Goal: Task Accomplishment & Management: Use online tool/utility

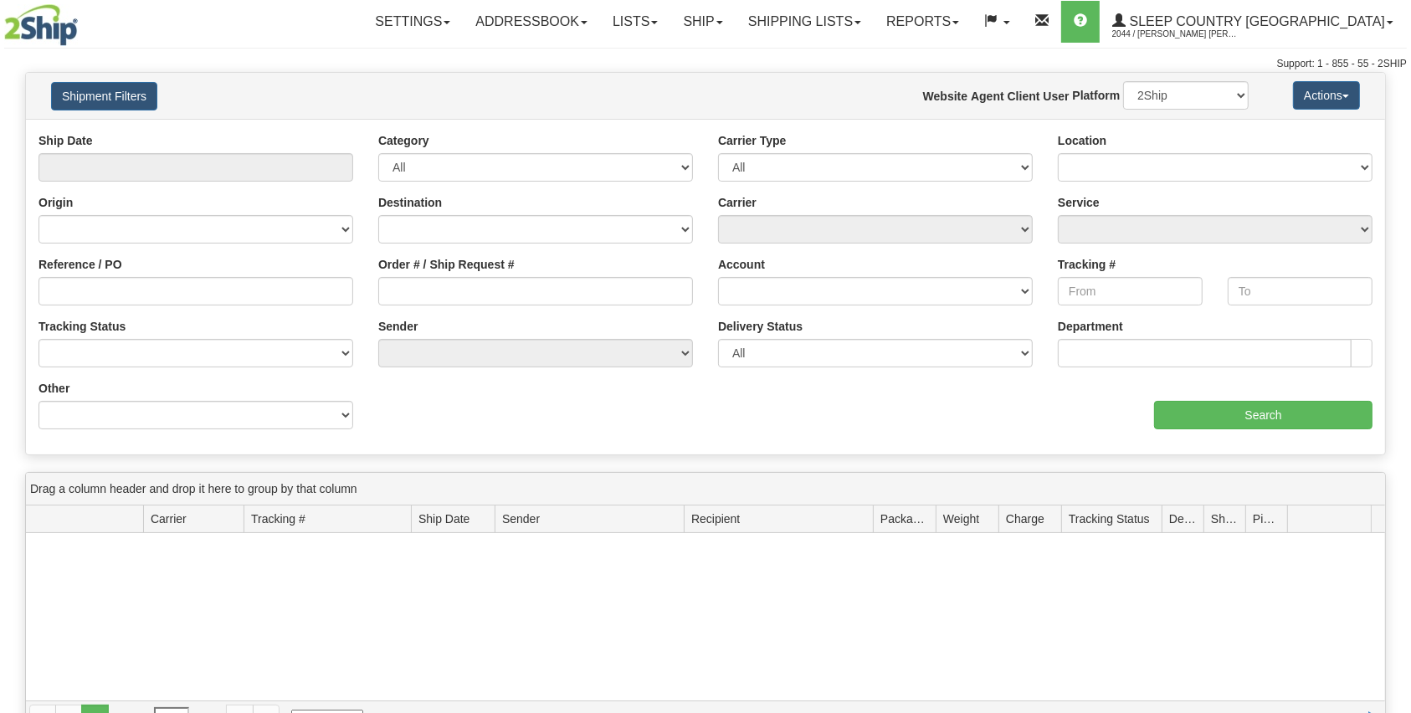
type input "From [DATE] To [DATE]"
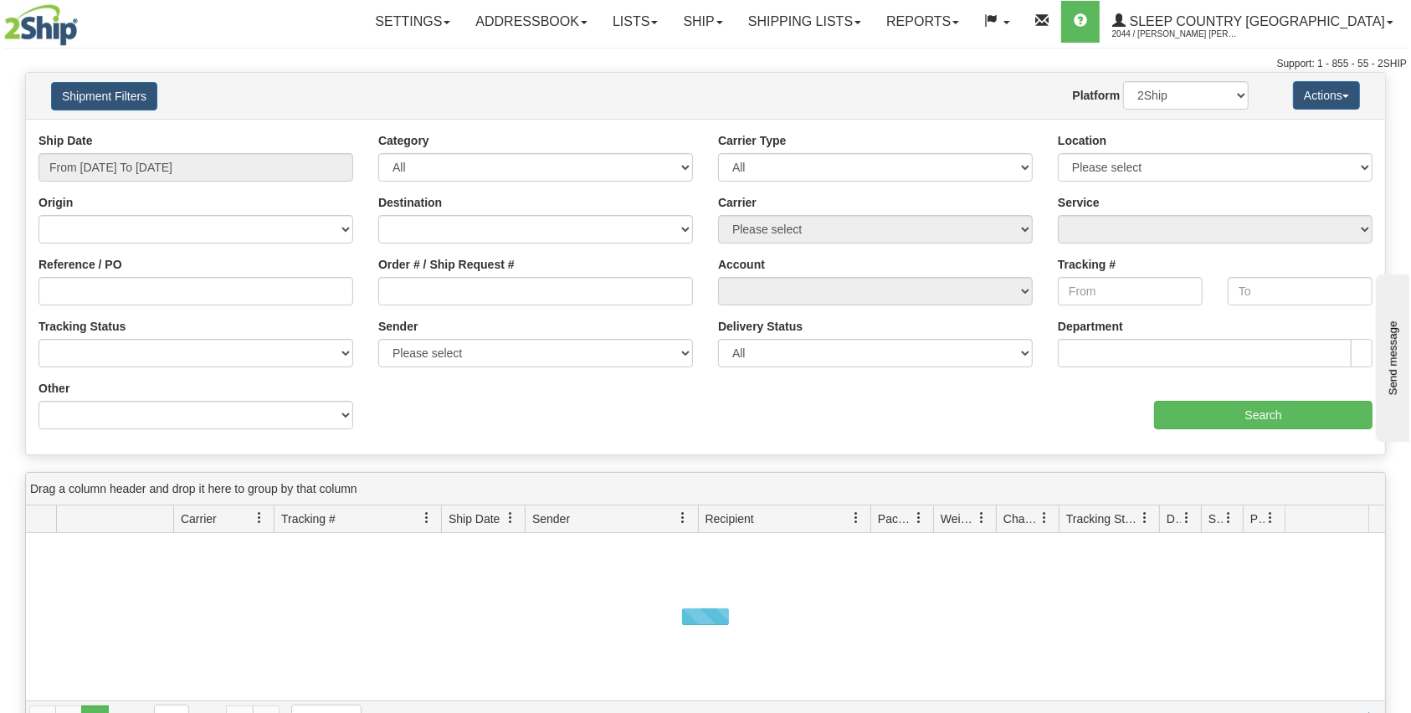
click at [474, 310] on div "Order # / Ship Request #" at bounding box center [536, 287] width 340 height 62
drag, startPoint x: 478, startPoint y: 295, endPoint x: 474, endPoint y: 310, distance: 15.6
click at [474, 310] on div "Order # / Ship Request #" at bounding box center [536, 287] width 340 height 62
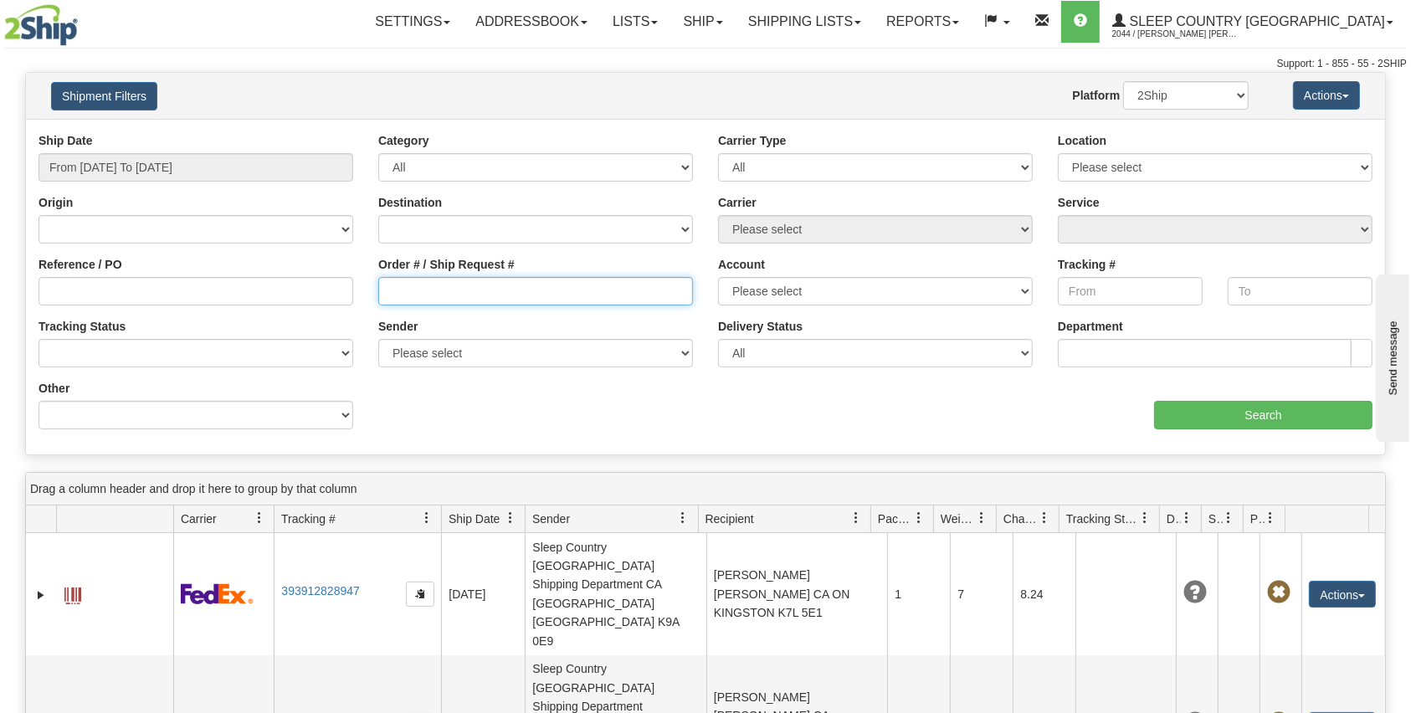
click at [486, 301] on input "Order # / Ship Request #" at bounding box center [535, 291] width 315 height 28
paste input "9000I118375"
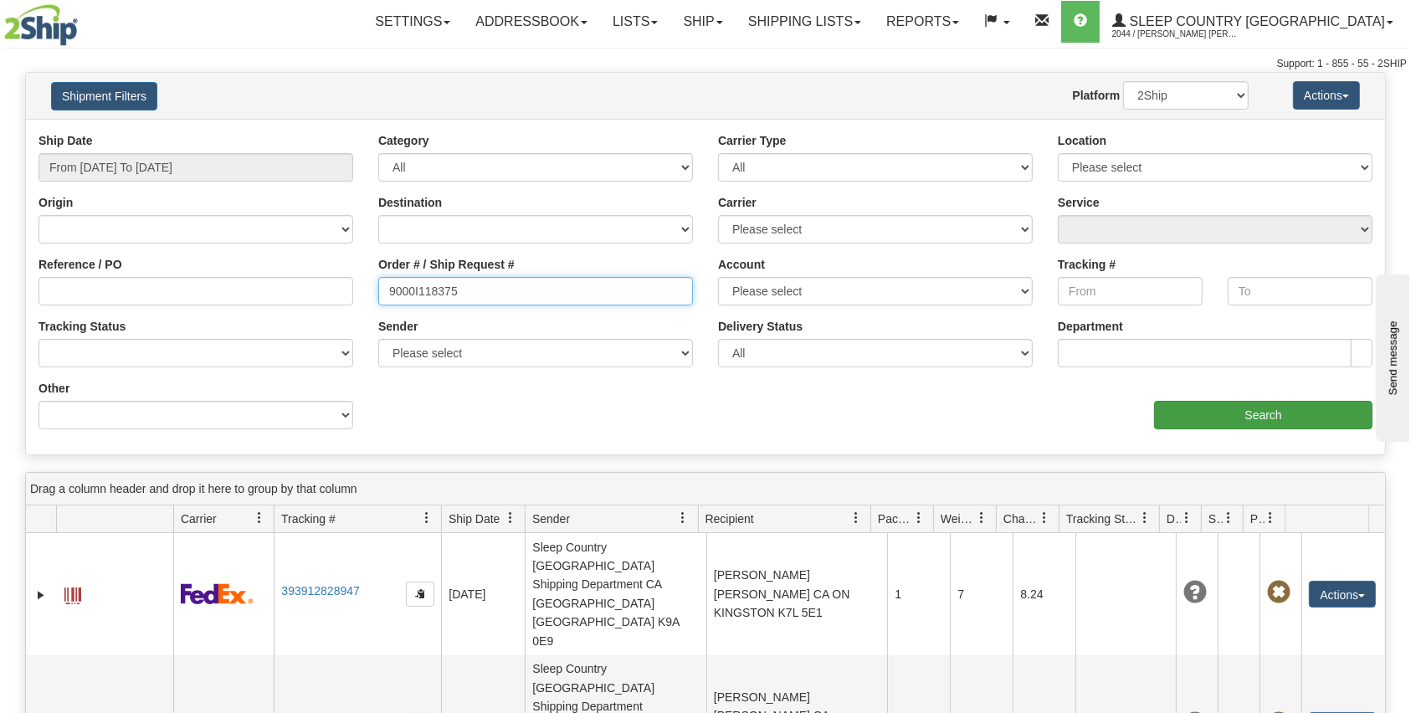
type input "9000I118375"
click at [1251, 417] on input "Search" at bounding box center [1263, 415] width 218 height 28
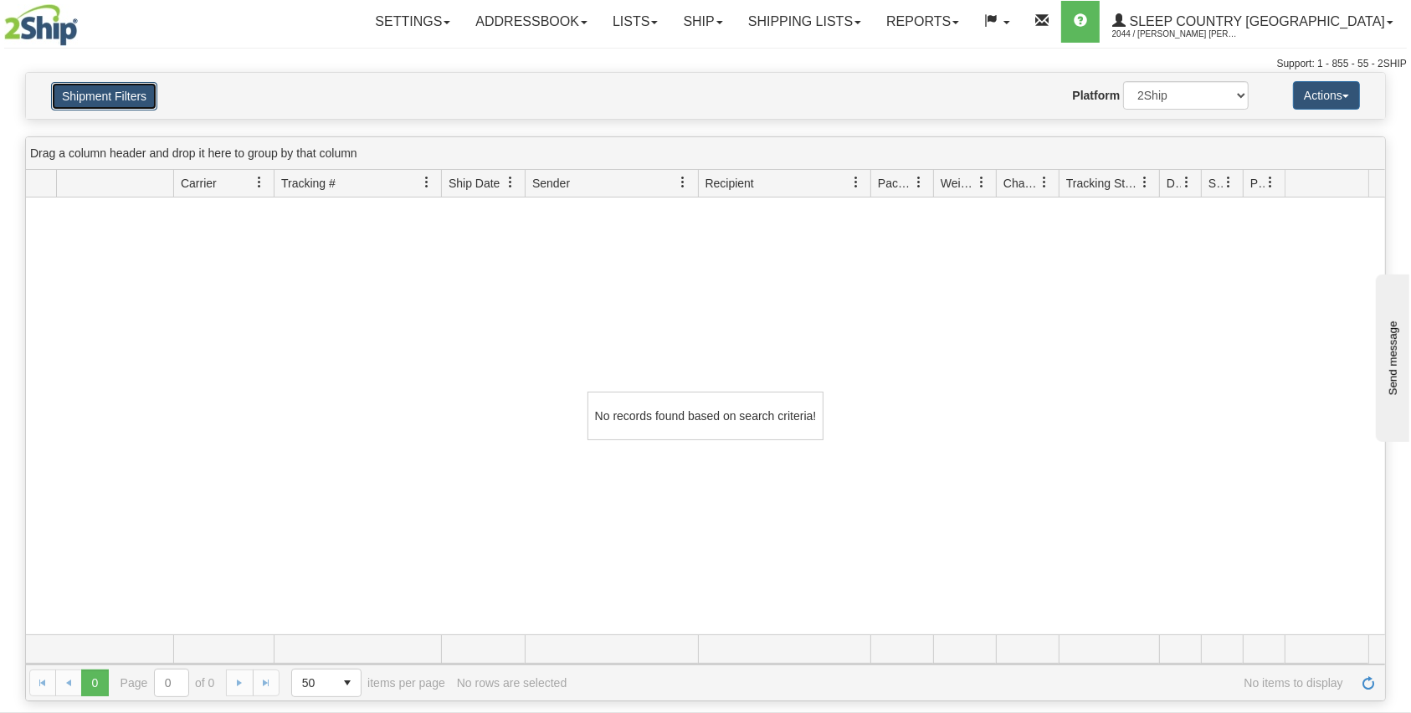
click at [93, 97] on button "Shipment Filters" at bounding box center [104, 96] width 106 height 28
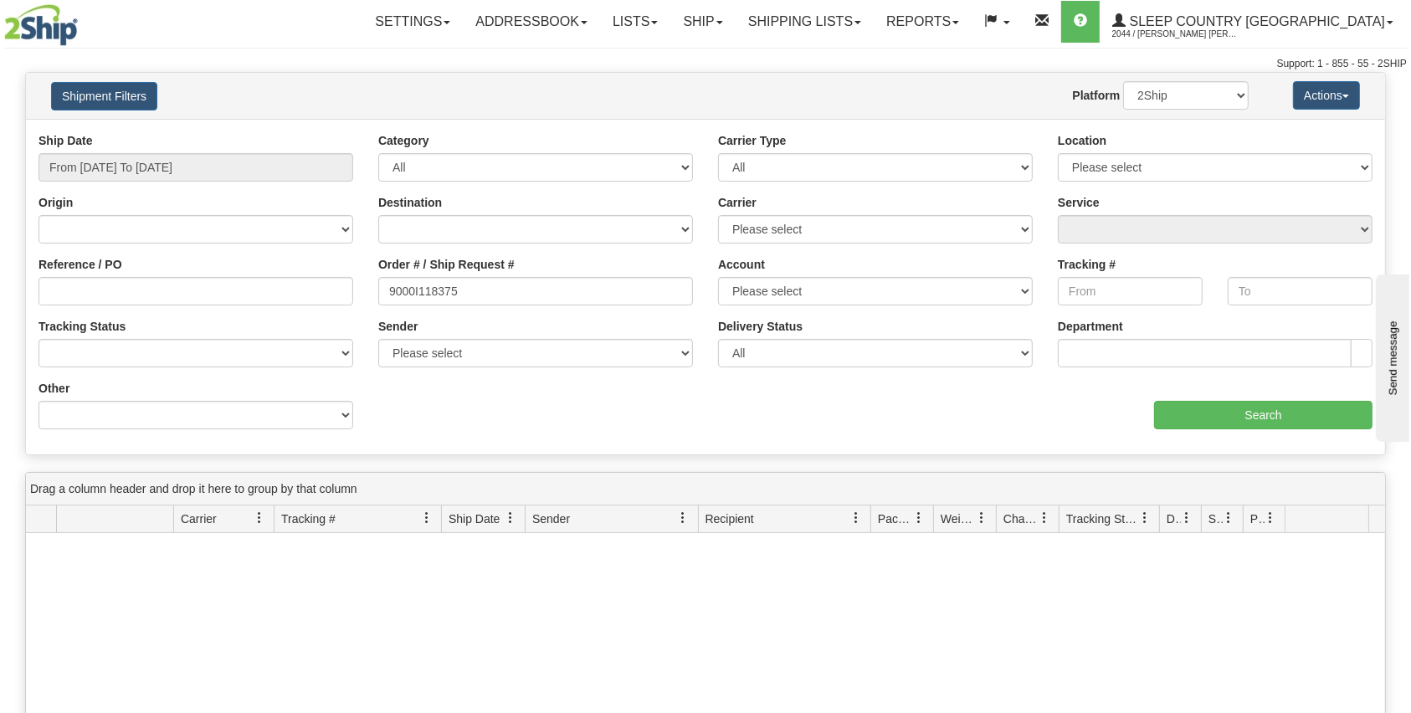
click at [131, 188] on div "Ship Date From 10/04/2025 To 10/05/2025" at bounding box center [196, 163] width 340 height 62
click at [137, 173] on input "From 10/04/2025 To 10/05/2025" at bounding box center [196, 167] width 315 height 28
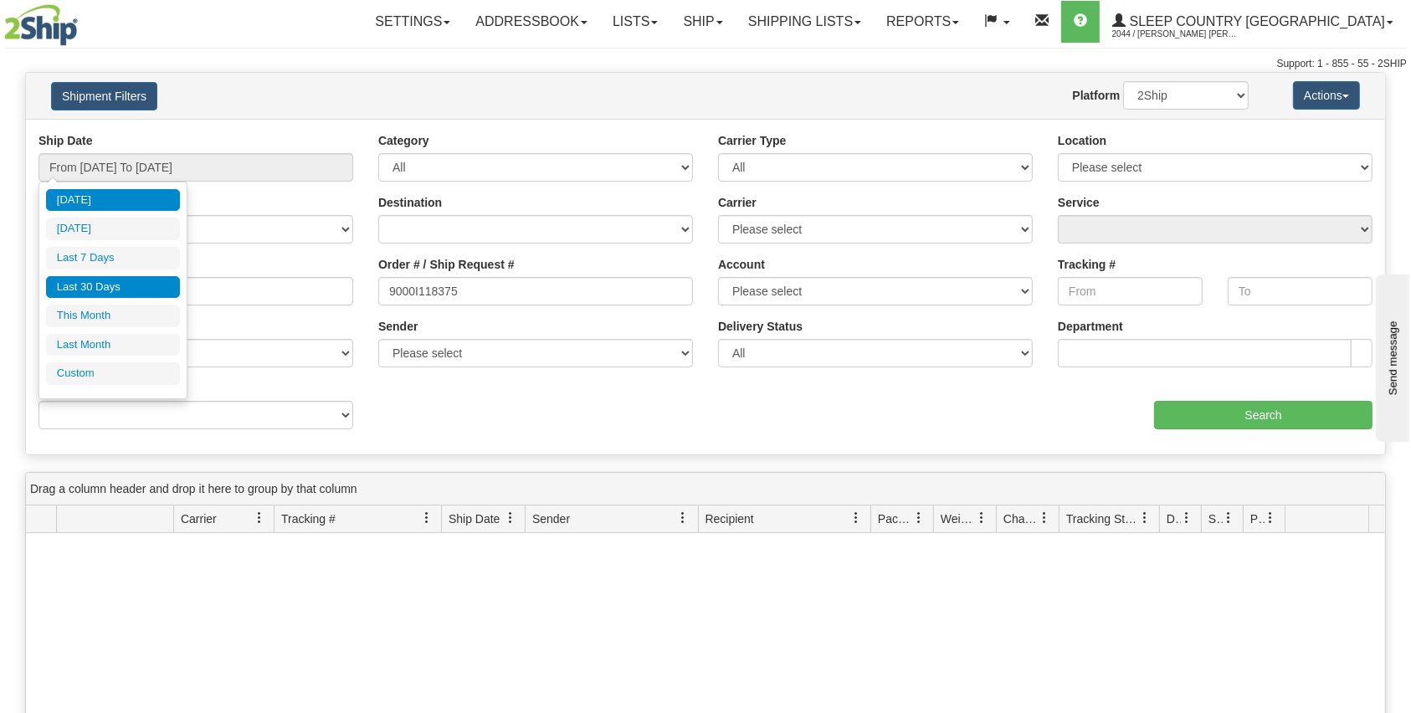
click at [136, 281] on li "Last 30 Days" at bounding box center [113, 287] width 134 height 23
type input "From 09/06/2025 To 10/05/2025"
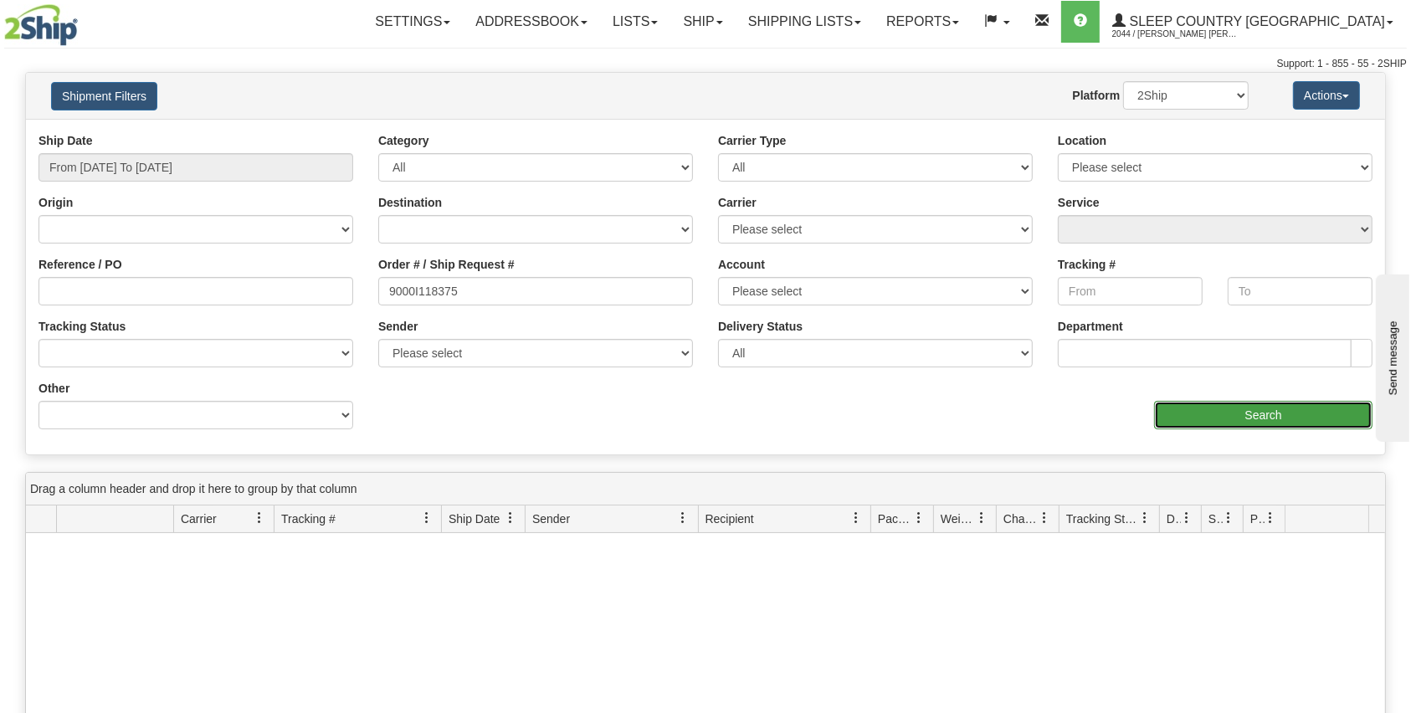
click at [1195, 428] on input "Search" at bounding box center [1263, 415] width 218 height 28
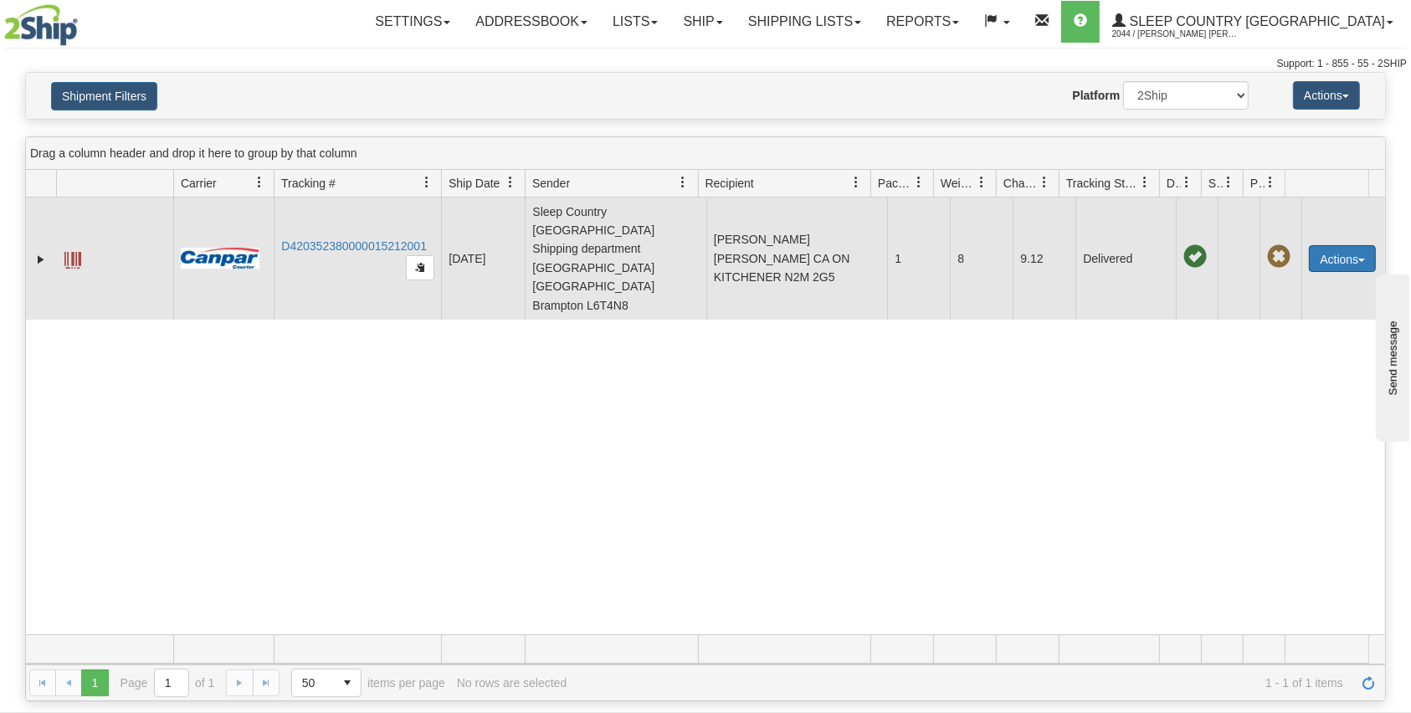
click at [1328, 245] on button "Actions" at bounding box center [1342, 258] width 67 height 27
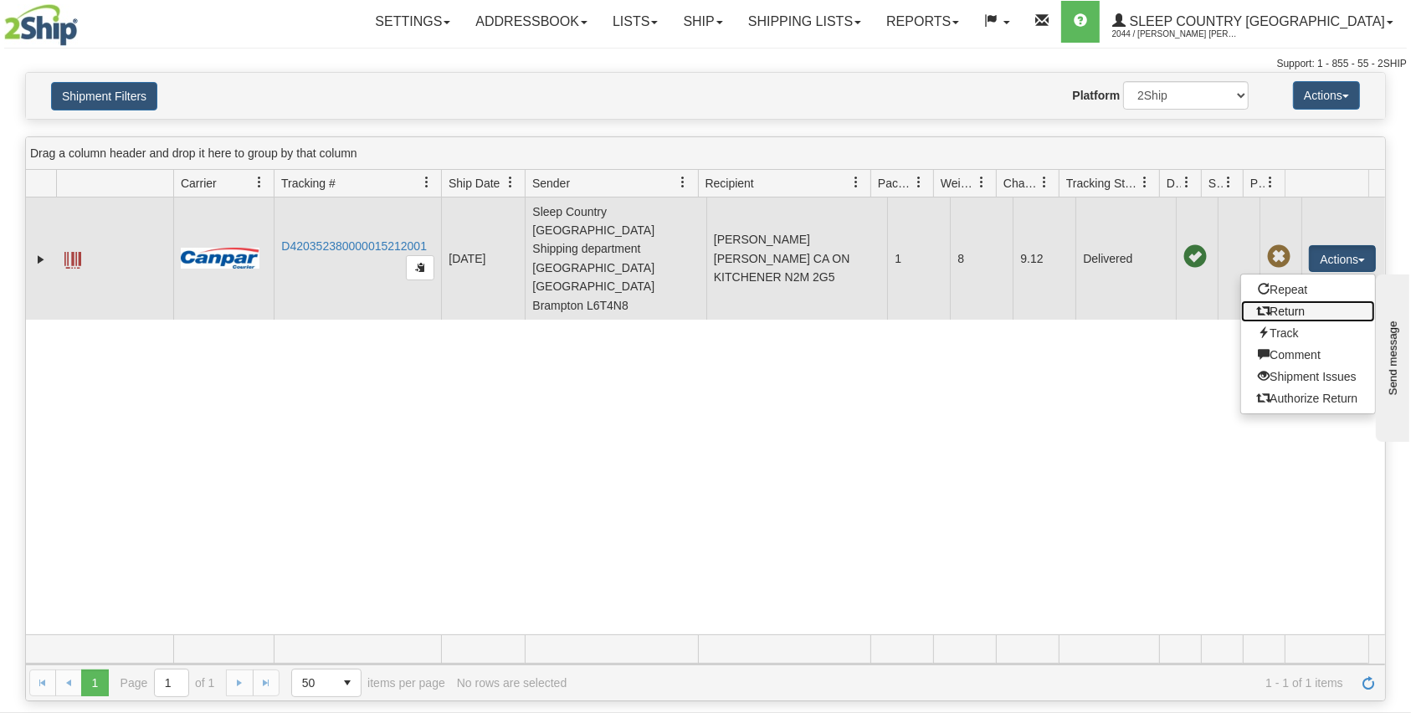
click at [1289, 301] on link "Return" at bounding box center [1308, 312] width 134 height 22
click at [1289, 284] on div "31661274 2044 D420352380000015212001 09/24/2025 09/24/2025 12:33:31 PM Sleep Co…" at bounding box center [705, 416] width 1359 height 437
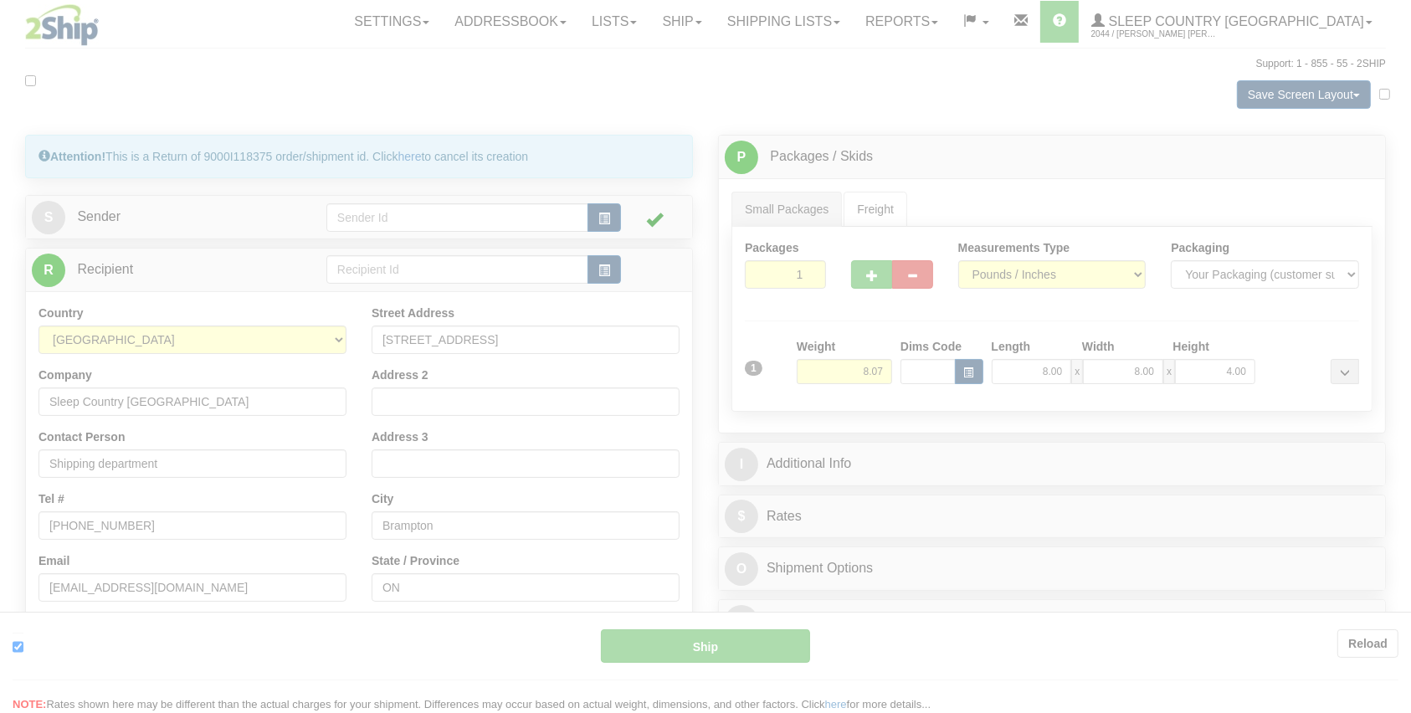
type input "1"
type input "12:33"
type input "16:00"
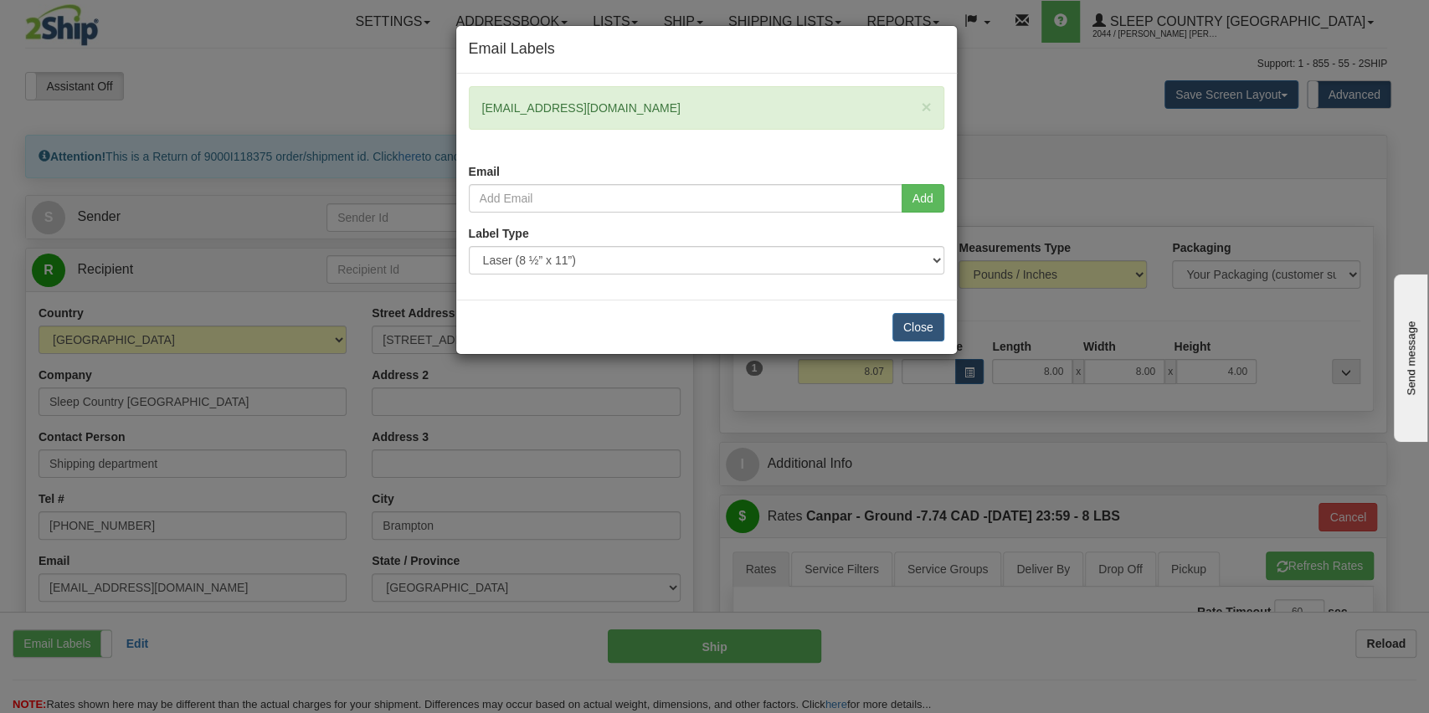
click at [650, 173] on div "× [EMAIL_ADDRESS][DOMAIN_NAME] Email" at bounding box center [706, 135] width 501 height 98
click at [623, 191] on input "email" at bounding box center [686, 198] width 434 height 28
paste input "[EMAIL_ADDRESS][DOMAIN_NAME]"
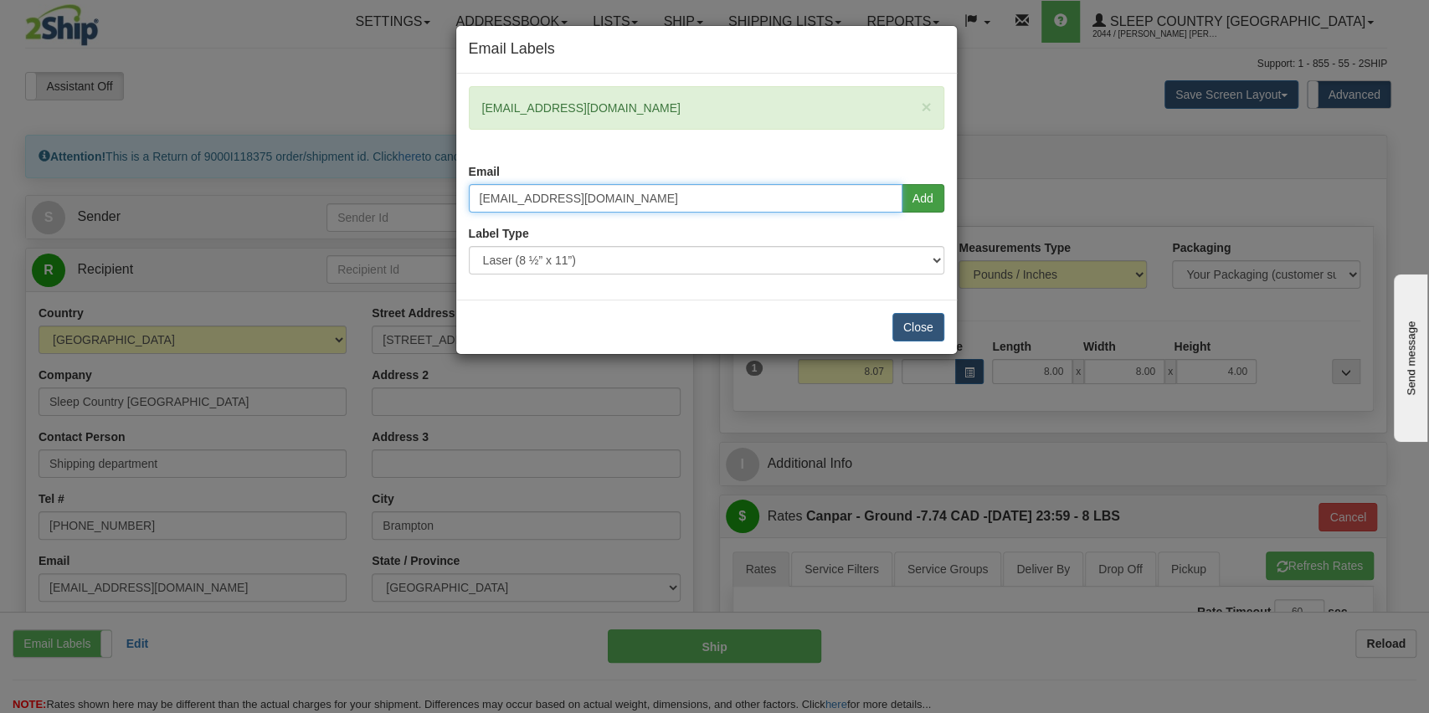
type input "[EMAIL_ADDRESS][DOMAIN_NAME]"
click at [919, 195] on button "Add" at bounding box center [923, 198] width 43 height 28
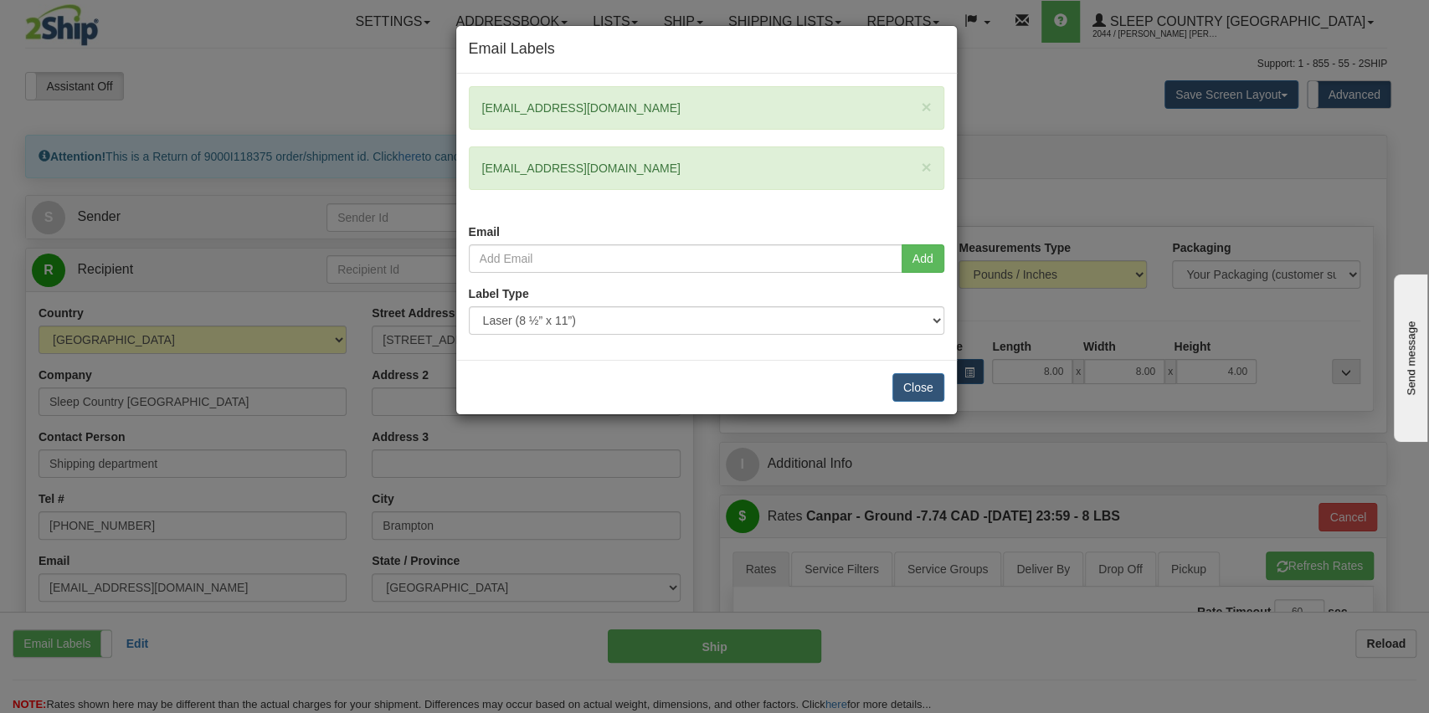
click at [606, 384] on div "Close" at bounding box center [706, 387] width 501 height 54
click at [904, 391] on button "Close" at bounding box center [918, 387] width 52 height 28
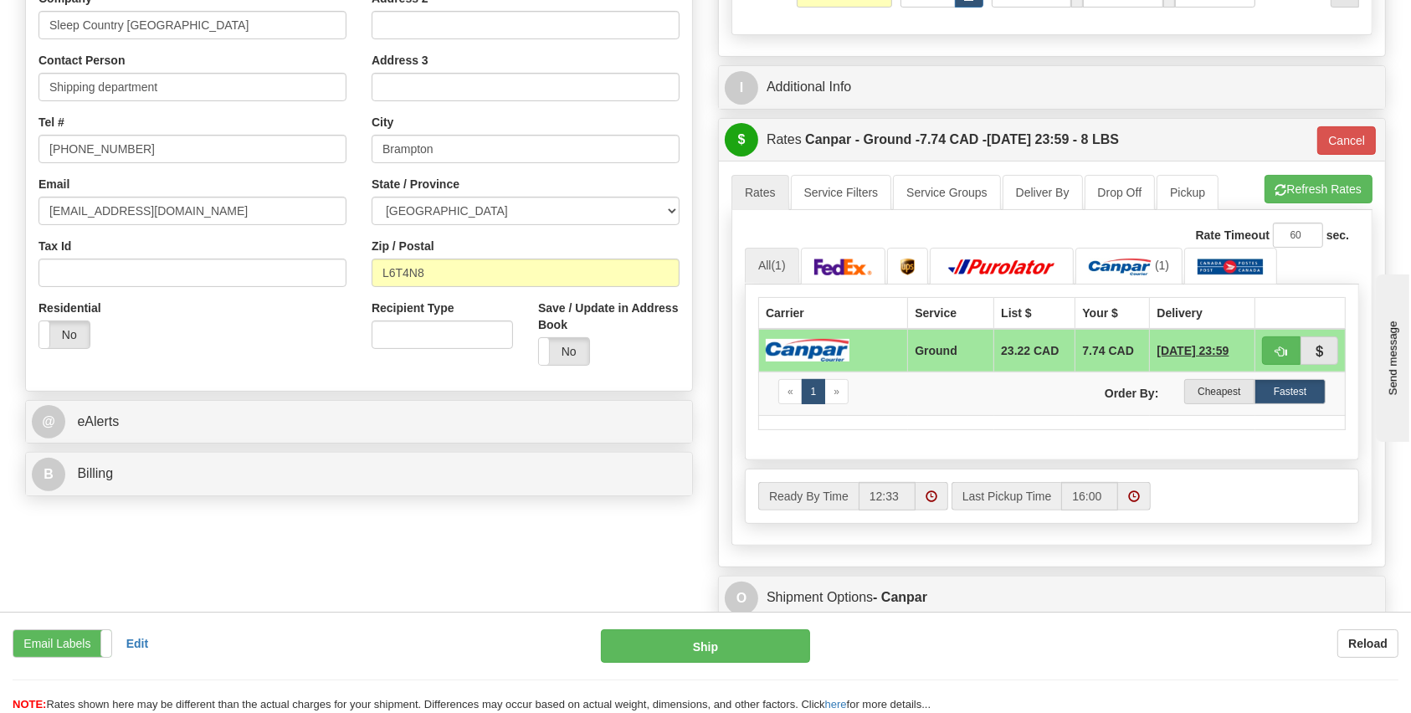
scroll to position [379, 0]
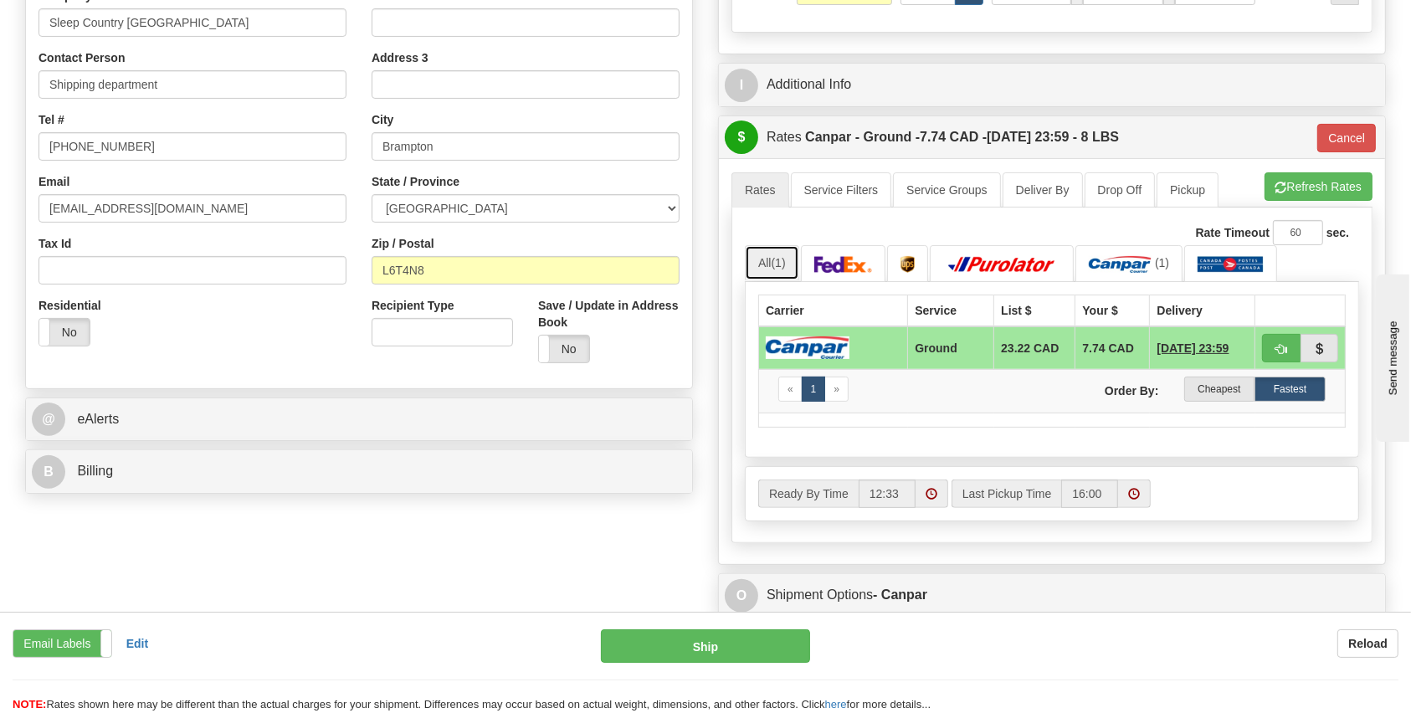
click at [772, 261] on link "All (1)" at bounding box center [772, 262] width 54 height 35
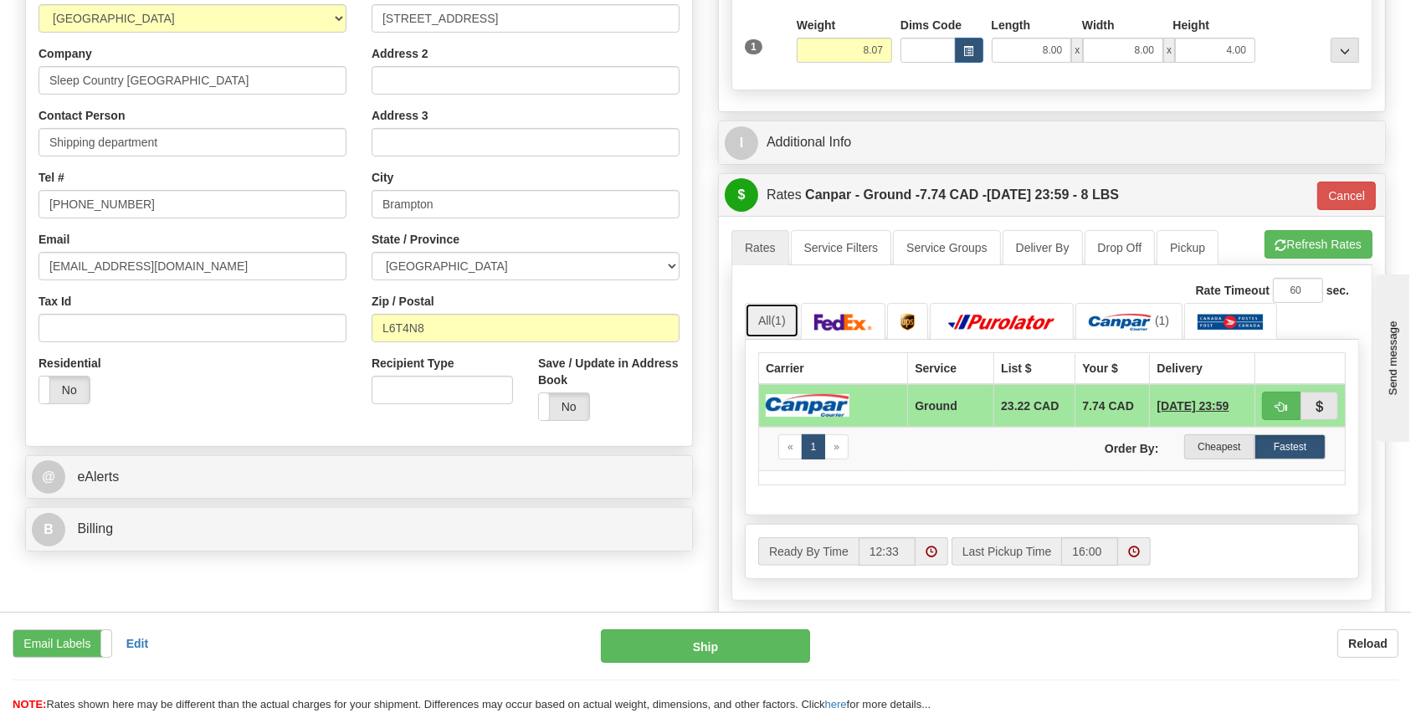
scroll to position [315, 0]
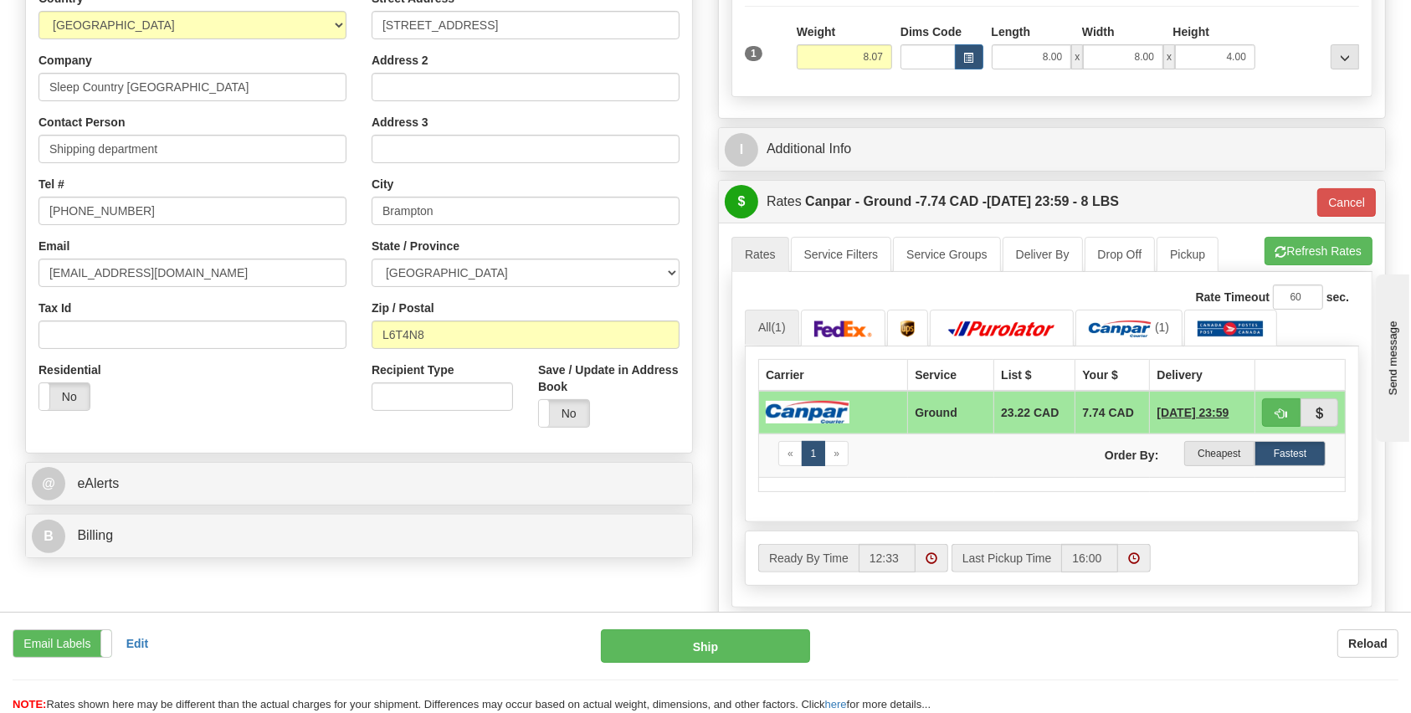
click at [1157, 404] on span "[DATE] 23:59" at bounding box center [1193, 412] width 72 height 17
click at [935, 401] on td "Ground" at bounding box center [951, 413] width 86 height 44
click at [819, 402] on img at bounding box center [808, 412] width 84 height 23
